Goal: Information Seeking & Learning: Learn about a topic

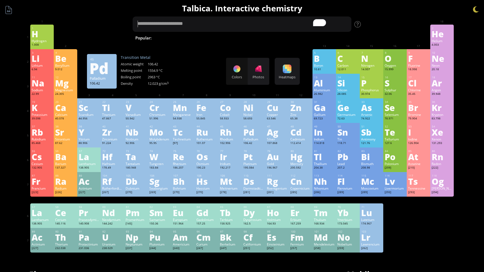
click at [197, 24] on textarea "To enrich screen reader interactions, please activate Accessibility in Grammarl…" at bounding box center [242, 23] width 219 height 15
click at [197, 32] on div "Popular: Water H 2 O H 2 SO 4 HCl H 2 SO 4 + NaOH Methane [MEDICAL_DATA] Fe + O…" at bounding box center [242, 28] width 219 height 25
click at [214, 36] on span "H 2 O" at bounding box center [221, 38] width 15 height 6
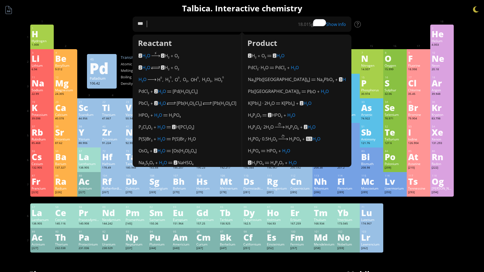
click at [120, 33] on div "1 H Hydrogen 1.008 −1, +1 −1, +1 -259.14 °C -252.87 °C 0.0899 g/l 1s 1 2 He Hel…" at bounding box center [241, 37] width 423 height 25
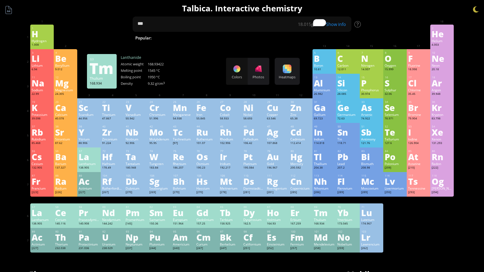
click at [322, 217] on div "Tm" at bounding box center [324, 212] width 21 height 9
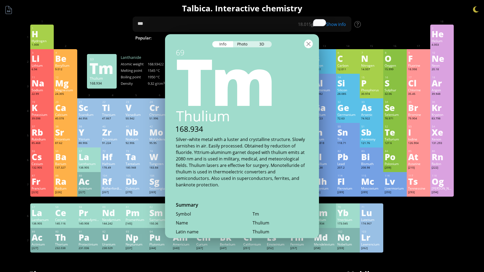
click at [307, 46] on div at bounding box center [308, 43] width 9 height 9
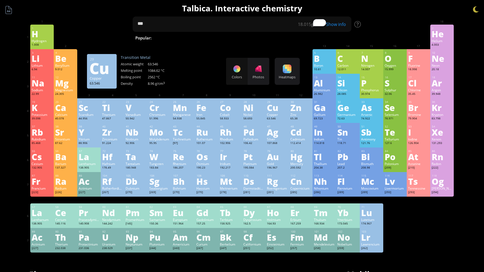
click at [273, 99] on div "29 Cu Copper 63.546 −2, 0, +1, +2, +3, +4 −2, 0, +1, +2, +3, +4 1084.62 °C 2562…" at bounding box center [276, 110] width 23 height 25
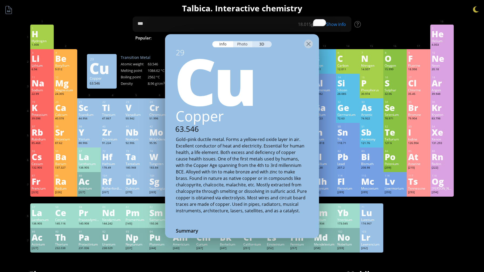
click at [240, 45] on div "Photo" at bounding box center [242, 44] width 19 height 6
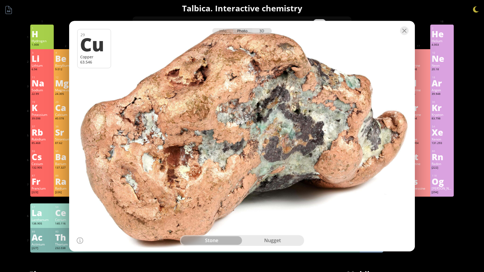
click at [263, 32] on div "3D" at bounding box center [261, 31] width 19 height 6
click at [284, 245] on div "Info Photo 3D Info Photo 3D 29 Cu Copper 63.546 Native copper nugget of 157g fr…" at bounding box center [242, 136] width 346 height 230
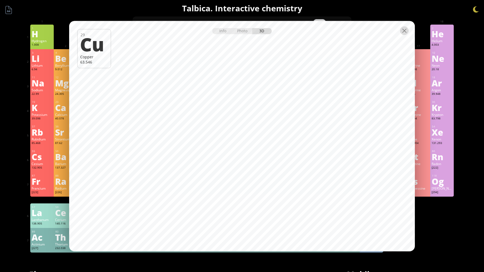
click at [403, 28] on div at bounding box center [404, 30] width 9 height 9
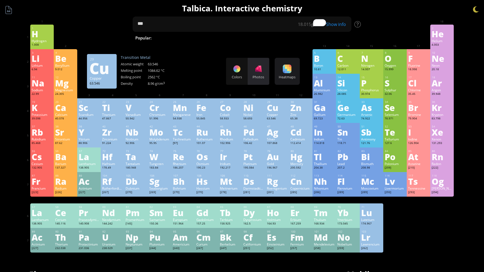
click at [248, 61] on div "Photos" at bounding box center [259, 71] width 22 height 27
click at [241, 64] on div "Colors" at bounding box center [237, 71] width 22 height 27
click at [240, 64] on div "Colors Photos" at bounding box center [247, 71] width 43 height 27
click at [253, 67] on div "Photos" at bounding box center [259, 71] width 22 height 27
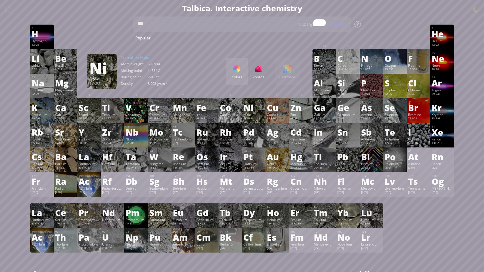
click at [241, 65] on div at bounding box center [236, 69] width 9 height 9
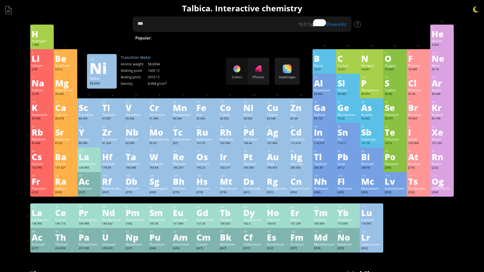
click at [316, 18] on textarea "***" at bounding box center [242, 23] width 219 height 15
click at [328, 24] on div "18.015 g/mol" at bounding box center [313, 24] width 31 height 6
click at [337, 29] on textarea "***" at bounding box center [242, 23] width 219 height 15
click at [337, 25] on div "Show info" at bounding box center [337, 24] width 27 height 6
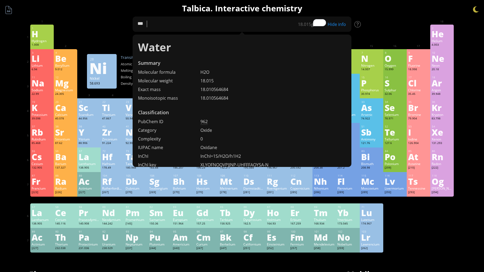
click at [338, 25] on div "Hide info" at bounding box center [337, 24] width 27 height 6
click at [350, 62] on div "C" at bounding box center [347, 58] width 21 height 9
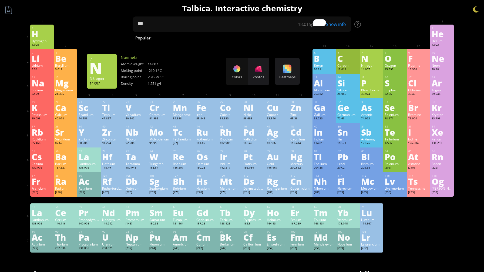
drag, startPoint x: 367, startPoint y: 71, endPoint x: 347, endPoint y: 27, distance: 48.1
click at [367, 71] on div "14.007" at bounding box center [371, 70] width 21 height 4
click at [347, 27] on div "Show info" at bounding box center [337, 24] width 27 height 6
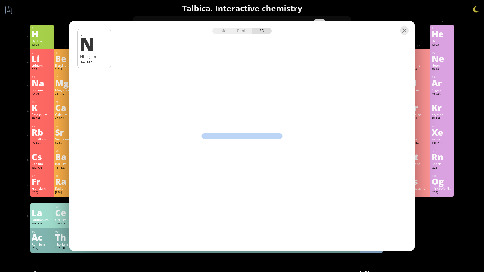
click at [361, 55] on div "Info Photo 3D Info Photo 3D 7 N Nitrogen 14.007 Native copper nugget of 157g fr…" at bounding box center [242, 136] width 346 height 230
click at [399, 32] on div at bounding box center [242, 30] width 346 height 19
click at [405, 32] on div at bounding box center [404, 30] width 9 height 9
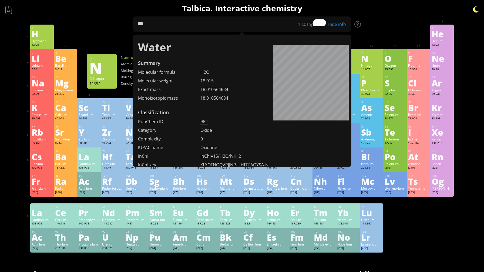
click at [477, 8] on div at bounding box center [476, 9] width 8 height 8
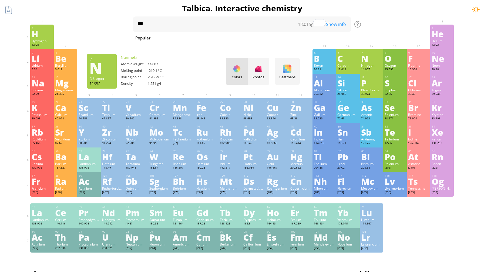
click at [477, 10] on div at bounding box center [476, 9] width 8 height 8
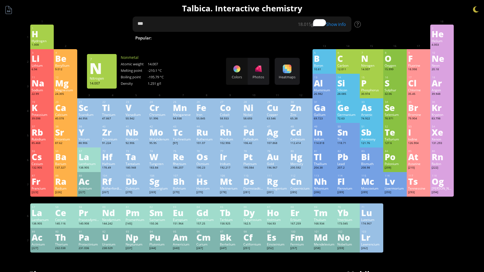
click at [265, 21] on textarea "***" at bounding box center [242, 23] width 219 height 15
type textarea "*"
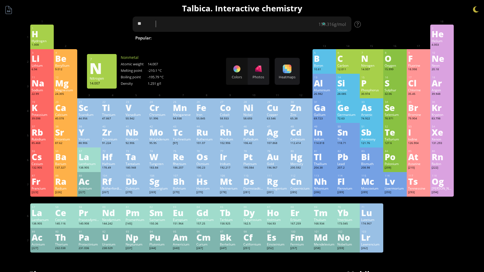
type textarea "*"
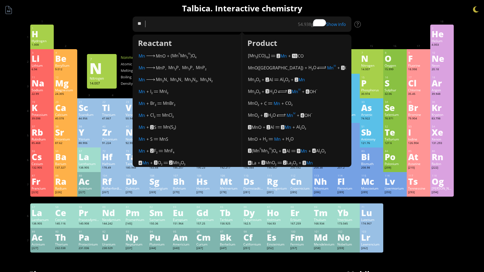
type textarea "*"
